Goal: Book appointment/travel/reservation

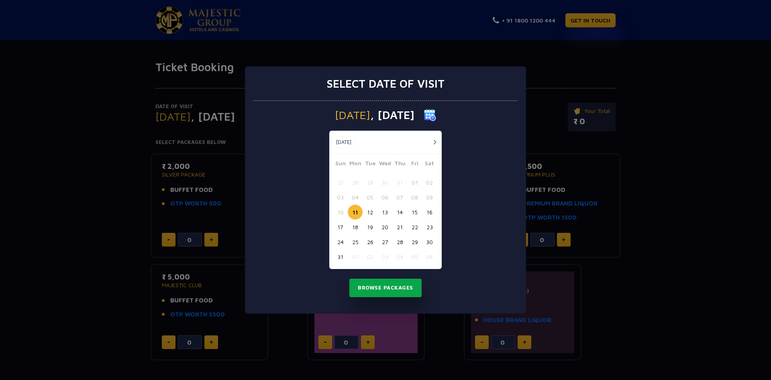
click at [372, 288] on button "Browse Packages" at bounding box center [386, 287] width 72 height 18
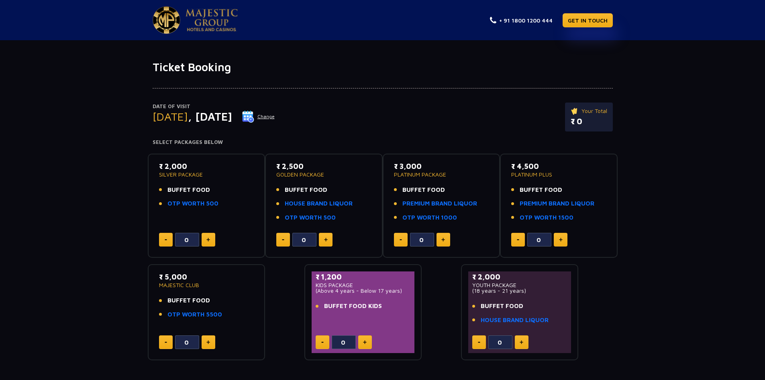
click at [205, 236] on button at bounding box center [209, 240] width 14 height 14
type input "1"
click at [582, 110] on p "Your Total" at bounding box center [586, 110] width 44 height 9
click at [184, 187] on span "BUFFET FOOD" at bounding box center [189, 189] width 43 height 9
click at [183, 203] on link "OTP WORTH 500" at bounding box center [193, 203] width 51 height 9
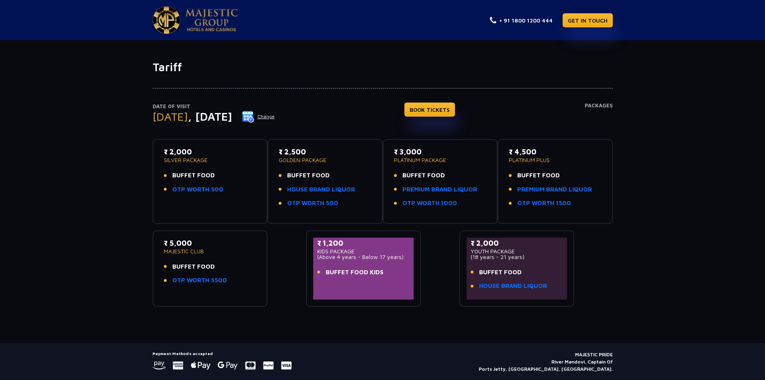
drag, startPoint x: 265, startPoint y: 116, endPoint x: 167, endPoint y: 113, distance: 98.5
click at [171, 113] on div "Monday , 11 Aug 2025 Change" at bounding box center [214, 116] width 123 height 13
click at [195, 27] on img at bounding box center [212, 20] width 52 height 22
